Goal: Transaction & Acquisition: Purchase product/service

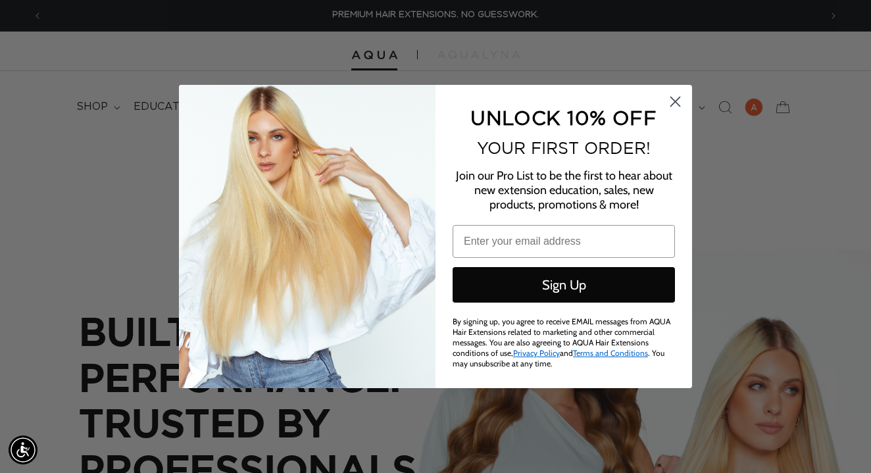
type input "adreanne@spencergellisesalon.com"
click input "Submit" at bounding box center [0, 0] width 0 height 0
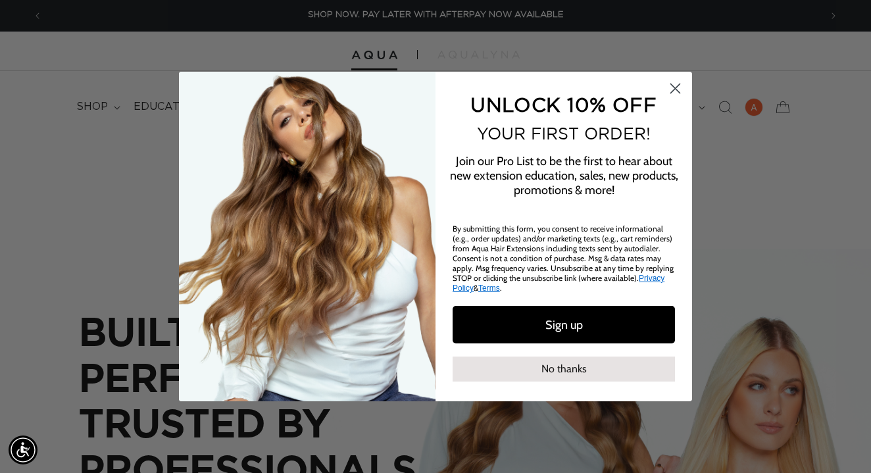
click at [673, 105] on div "Close dialog UNLOCK 10% OFF YOUR FIRST ORDER! Join our Pro List to be the first…" at bounding box center [435, 236] width 513 height 329
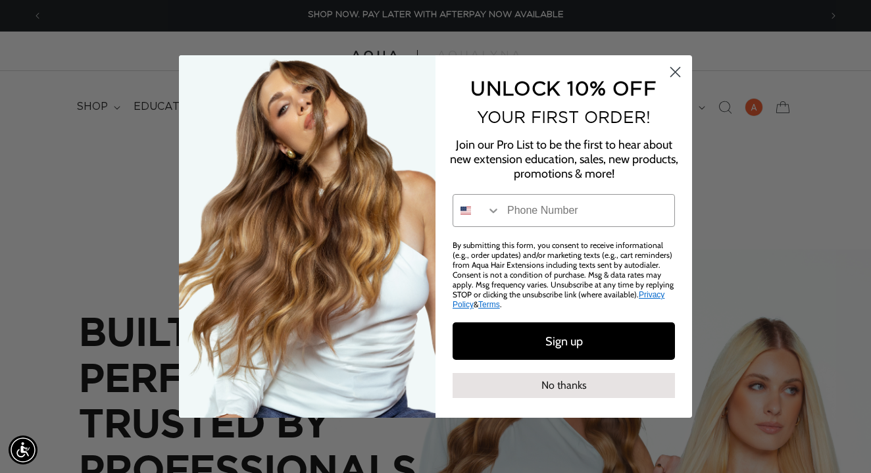
click at [675, 77] on icon "Close dialog" at bounding box center [675, 72] width 9 height 9
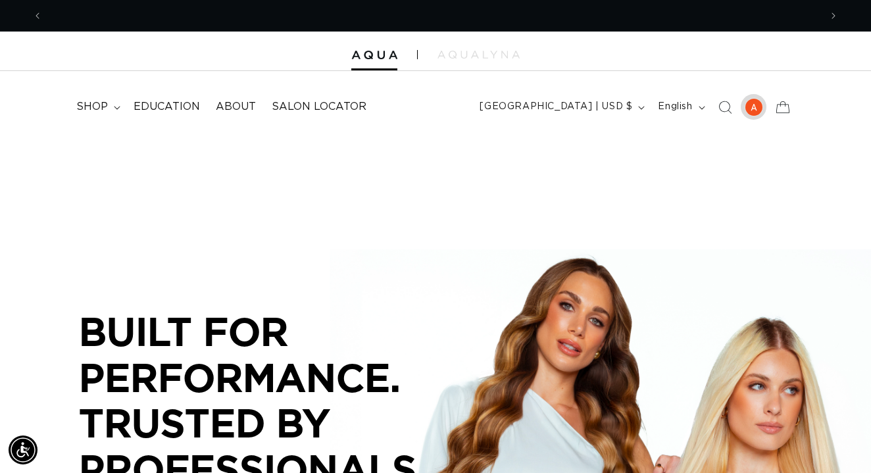
click at [754, 108] on div at bounding box center [753, 107] width 18 height 18
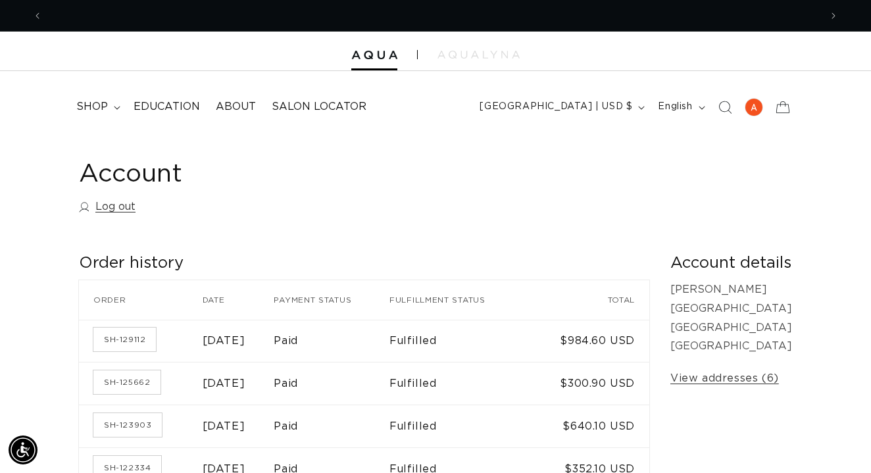
scroll to position [0, 1554]
click at [114, 103] on summary "shop" at bounding box center [96, 107] width 57 height 30
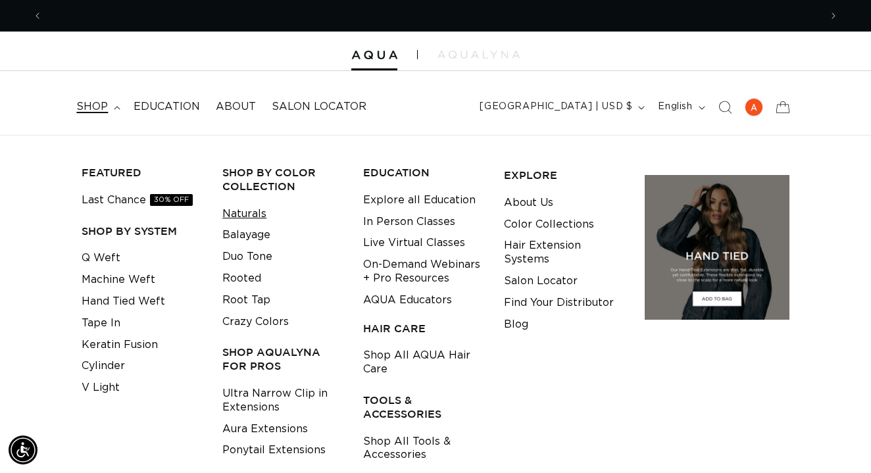
scroll to position [0, 0]
click at [135, 278] on link "Machine Weft" at bounding box center [119, 280] width 74 height 22
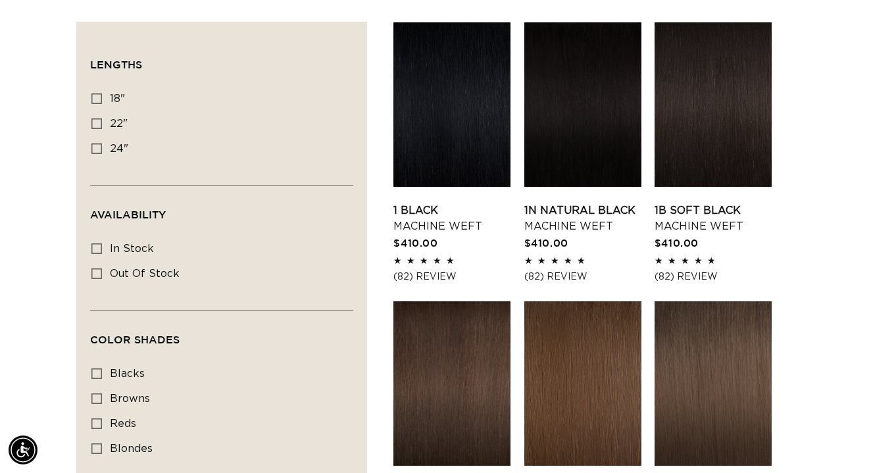
scroll to position [0, 777]
click at [95, 96] on icon at bounding box center [96, 98] width 11 height 11
click at [95, 96] on input "18" 18" (41 products)" at bounding box center [96, 98] width 11 height 11
checkbox input "true"
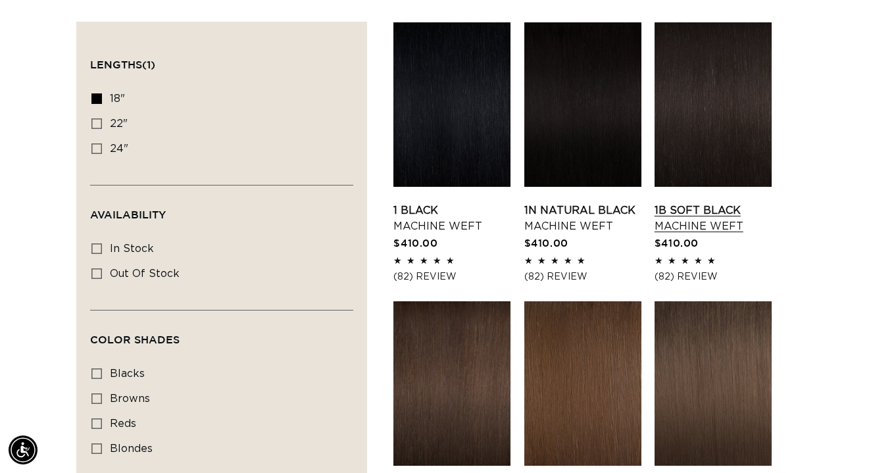
click at [678, 203] on link "1B Soft Black Machine Weft" at bounding box center [712, 219] width 117 height 32
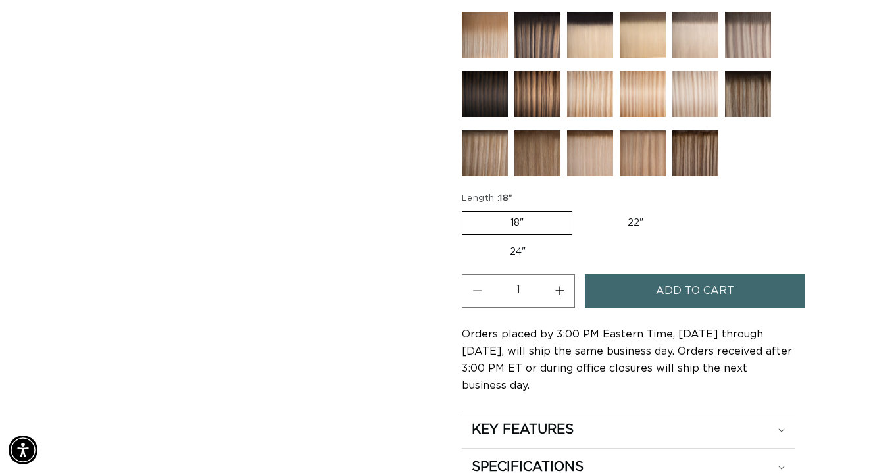
scroll to position [0, 777]
click at [602, 295] on button "Add to cart" at bounding box center [695, 291] width 221 height 34
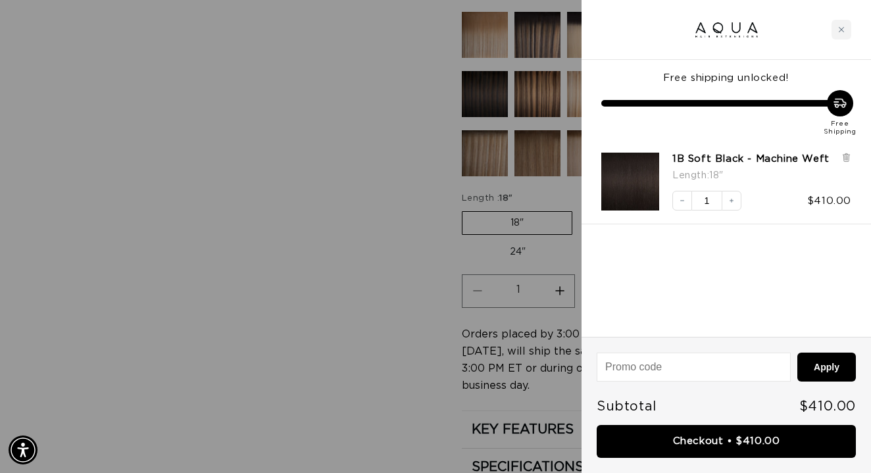
scroll to position [0, 1554]
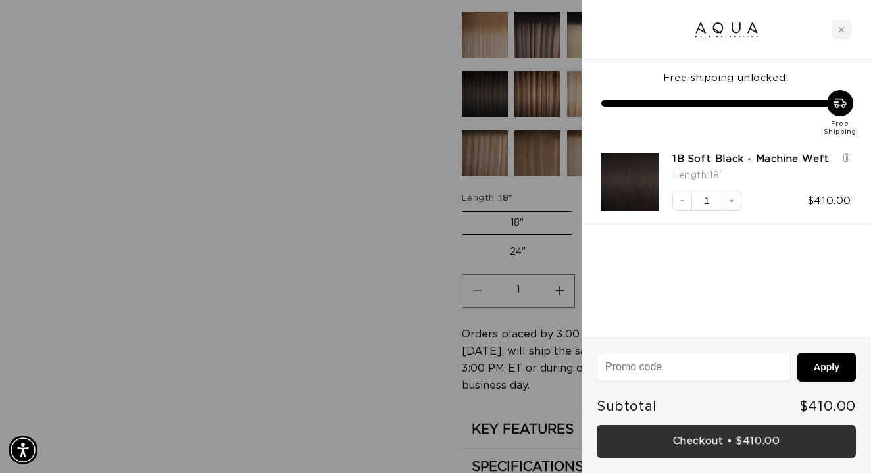
click at [636, 435] on link "Checkout • $410.00" at bounding box center [725, 442] width 259 height 34
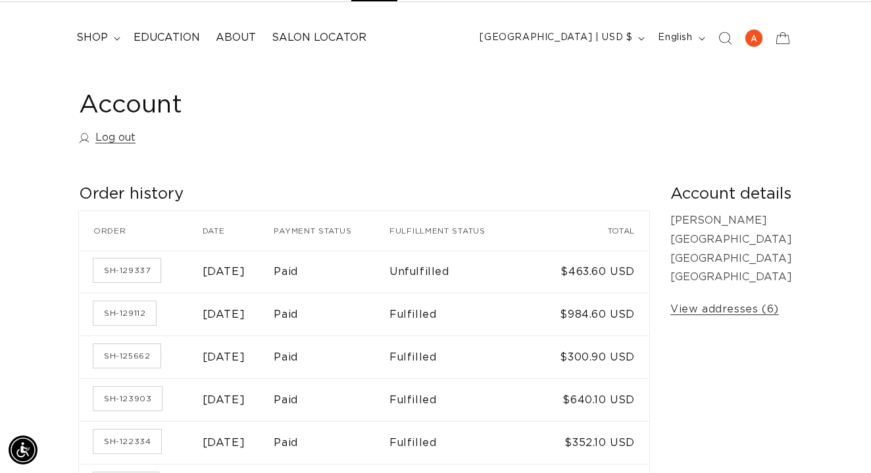
scroll to position [0, 777]
click at [719, 302] on link "View addresses (6)" at bounding box center [724, 309] width 108 height 19
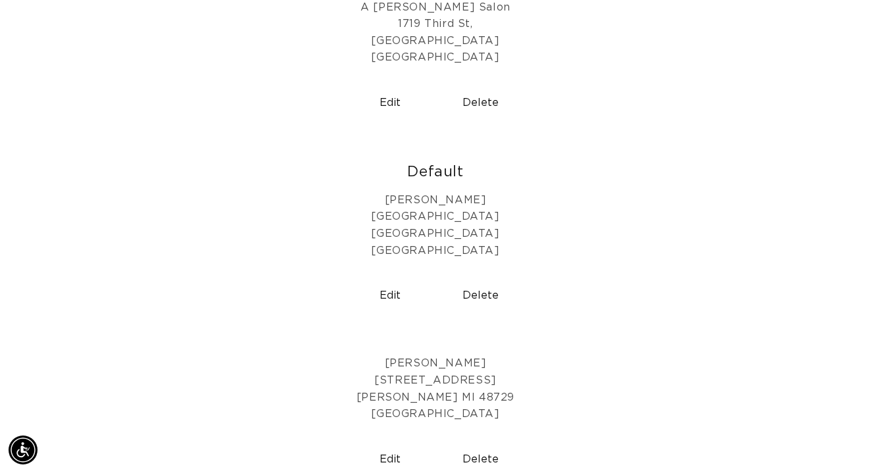
scroll to position [0, 1554]
click at [394, 289] on button "Edit" at bounding box center [390, 296] width 80 height 34
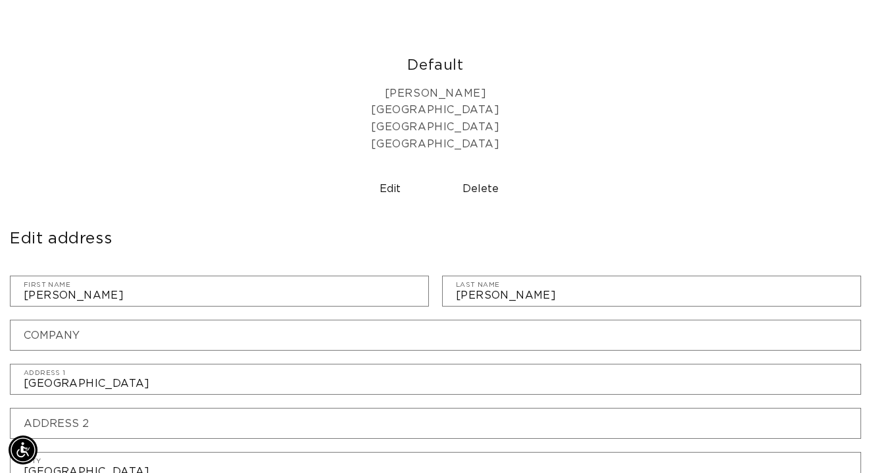
scroll to position [0, 0]
click at [619, 137] on p "[PERSON_NAME] [STREET_ADDRESS]" at bounding box center [435, 118] width 851 height 67
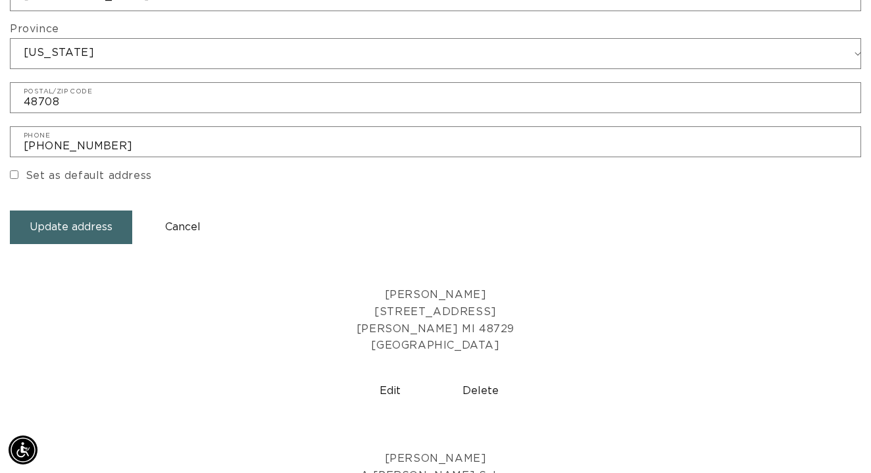
scroll to position [1141, 0]
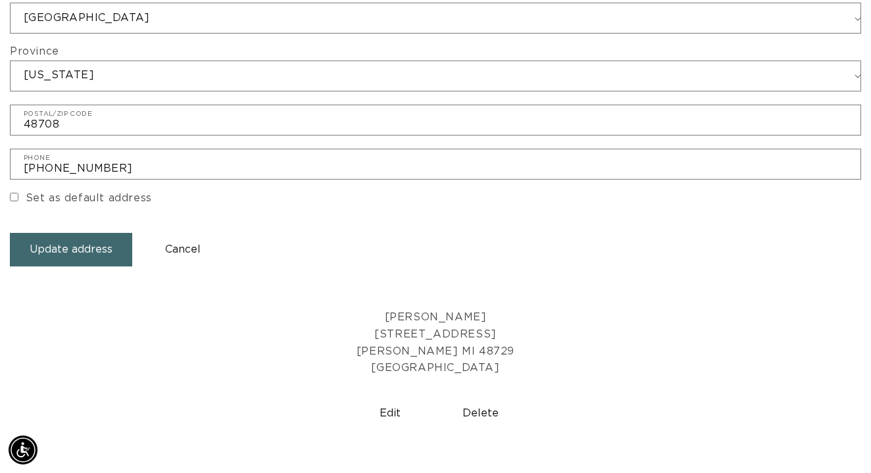
click at [180, 233] on button "Cancel" at bounding box center [183, 250] width 80 height 34
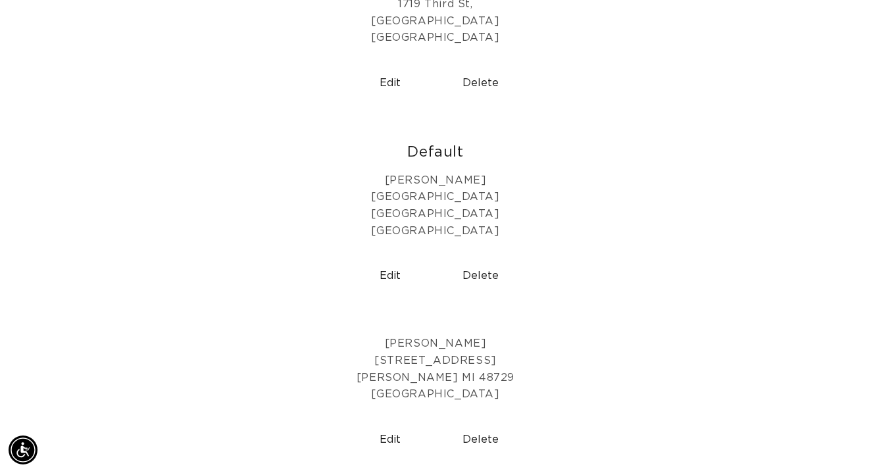
scroll to position [0, 1554]
click at [387, 264] on button "Edit" at bounding box center [390, 276] width 80 height 34
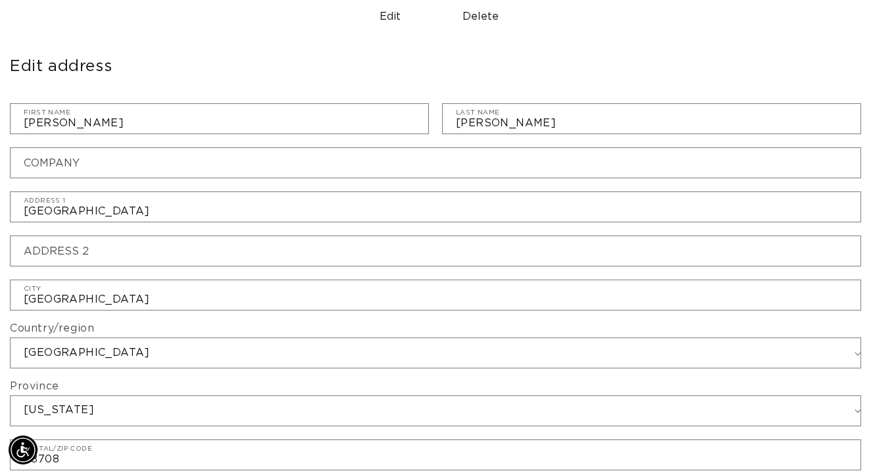
scroll to position [0, 0]
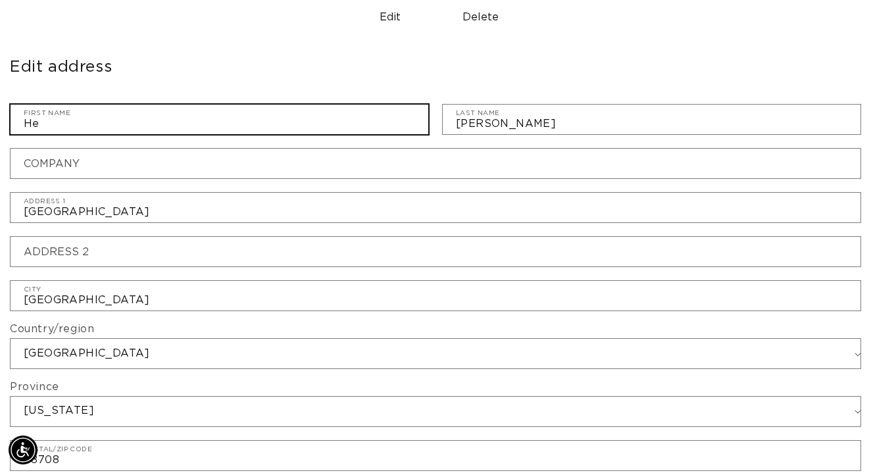
type input "H"
type input "[PERSON_NAME]"
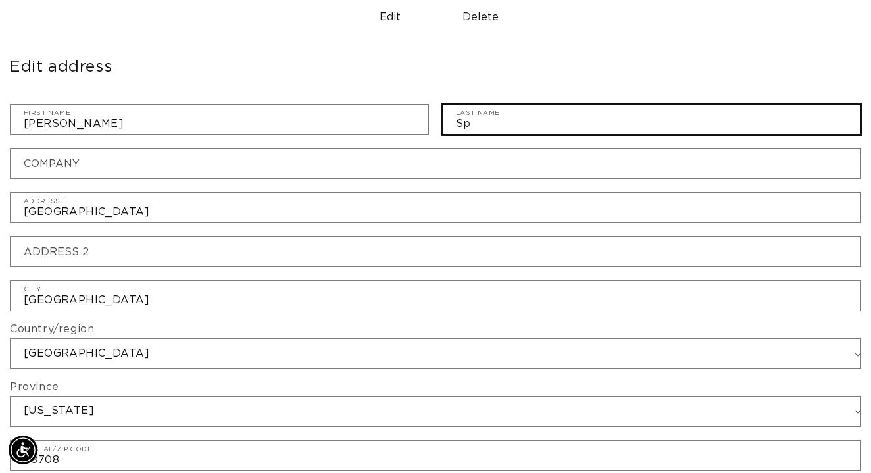
type input "S"
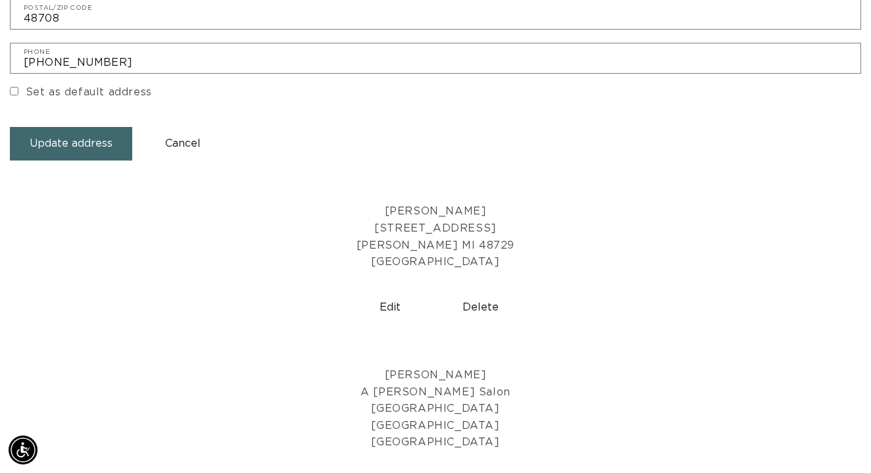
click at [188, 127] on button "Cancel" at bounding box center [183, 144] width 80 height 34
